Goal: Information Seeking & Learning: Learn about a topic

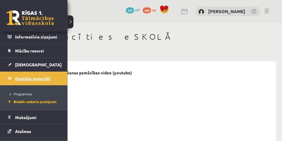
scroll to position [192, 0]
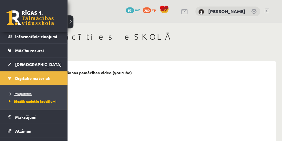
click at [25, 91] on span "Programma" at bounding box center [19, 93] width 24 height 5
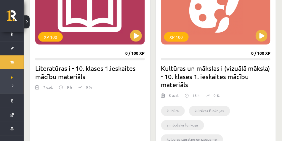
scroll to position [207, 0]
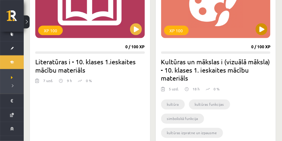
click at [225, 24] on div "XP 100" at bounding box center [215, 1] width 109 height 74
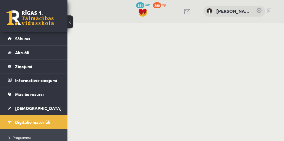
click at [70, 22] on button at bounding box center [70, 21] width 6 height 13
